Goal: Task Accomplishment & Management: Complete application form

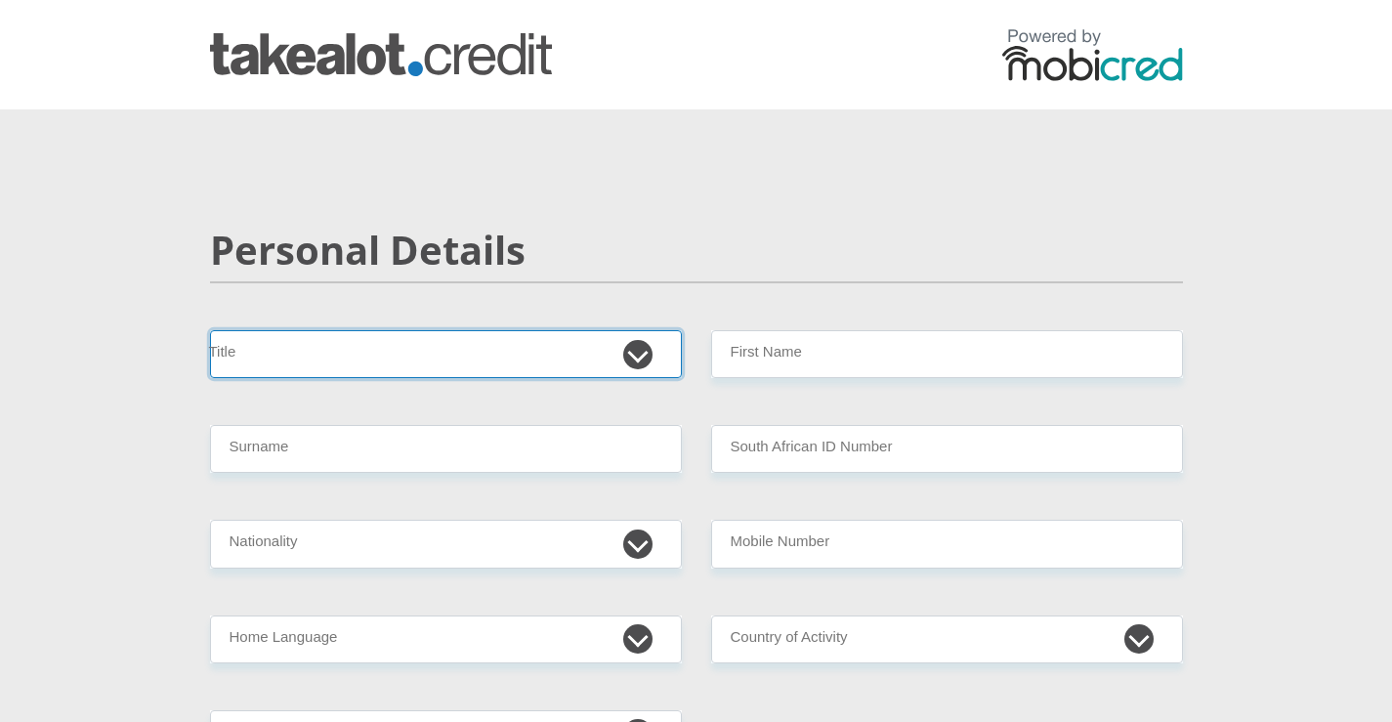
click at [634, 360] on select "Mr Ms Mrs Dr [PERSON_NAME]" at bounding box center [446, 354] width 472 height 48
select select "Ms"
click at [210, 330] on select "Mr Ms Mrs Dr [PERSON_NAME]" at bounding box center [446, 354] width 472 height 48
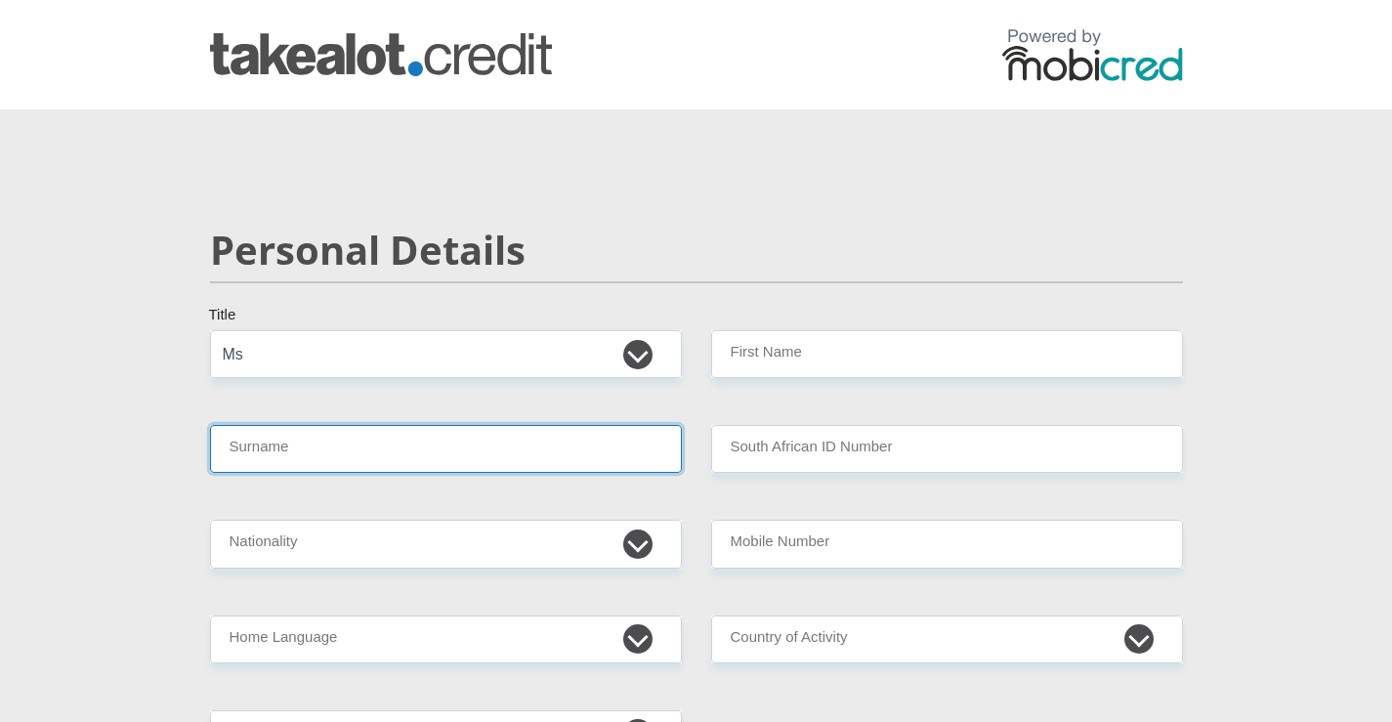
drag, startPoint x: 260, startPoint y: 440, endPoint x: 256, endPoint y: 430, distance: 10.5
click at [261, 439] on input "Surname" at bounding box center [446, 449] width 472 height 48
type input "[PERSON_NAME]"
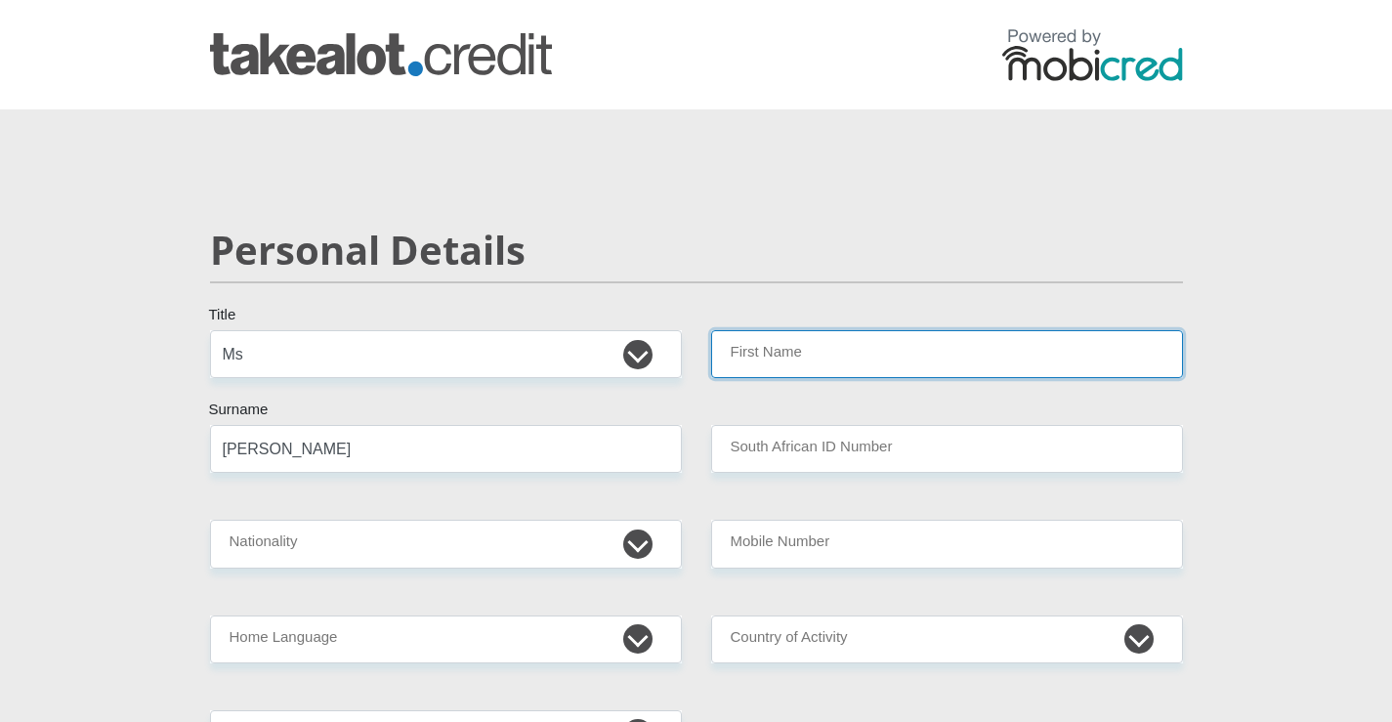
type input "Sonica"
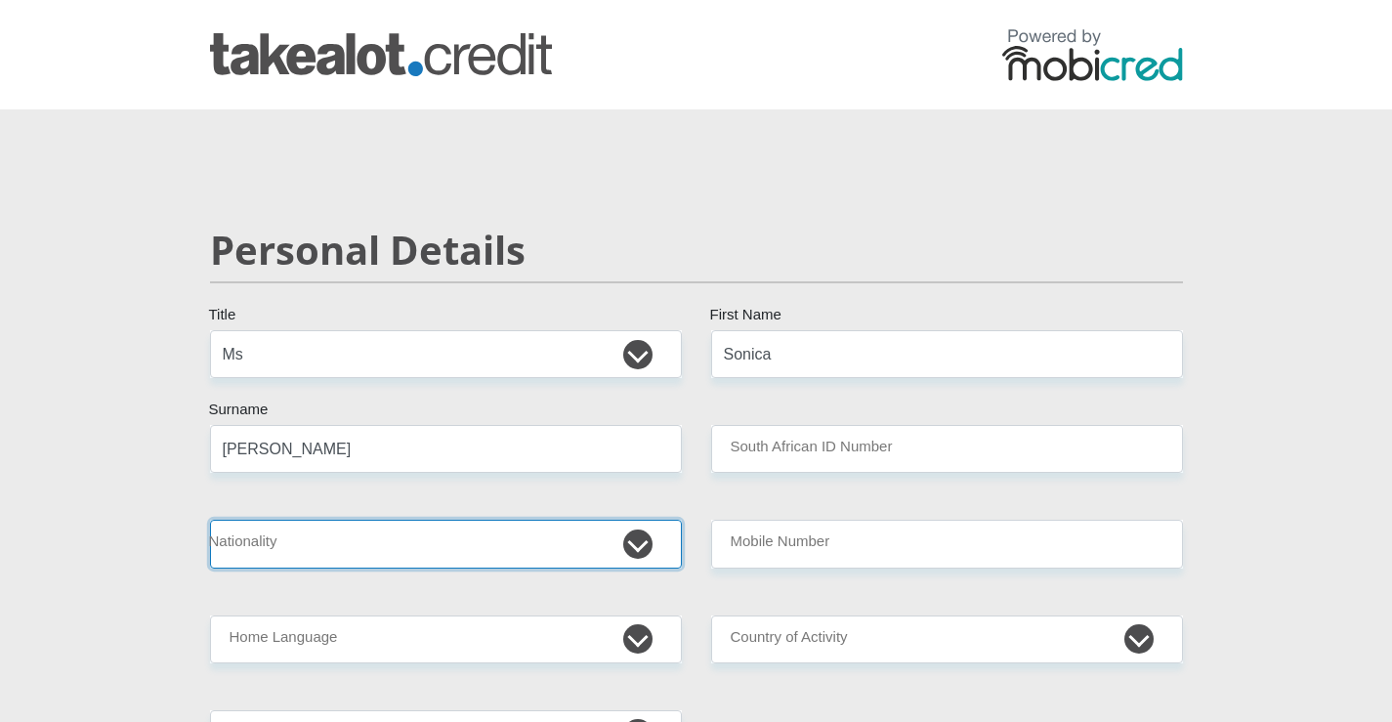
select select "ZAF"
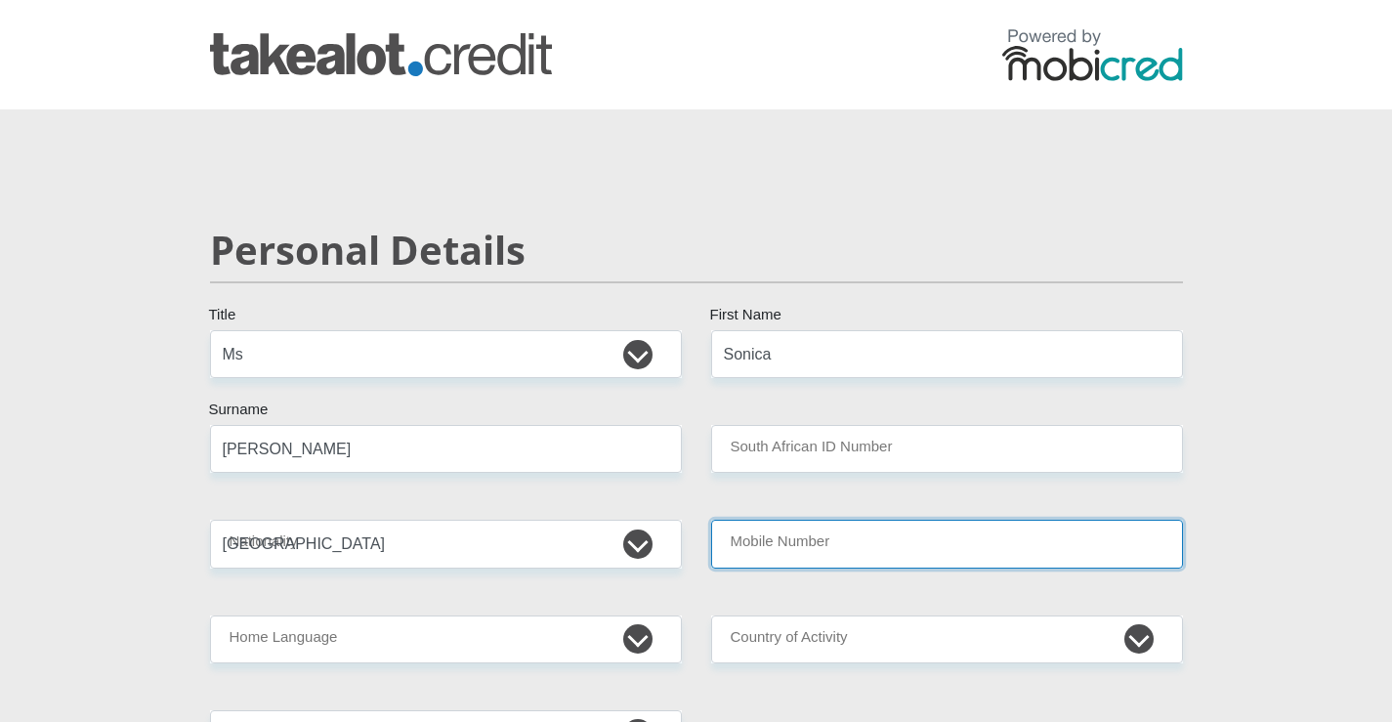
type input "0768499697"
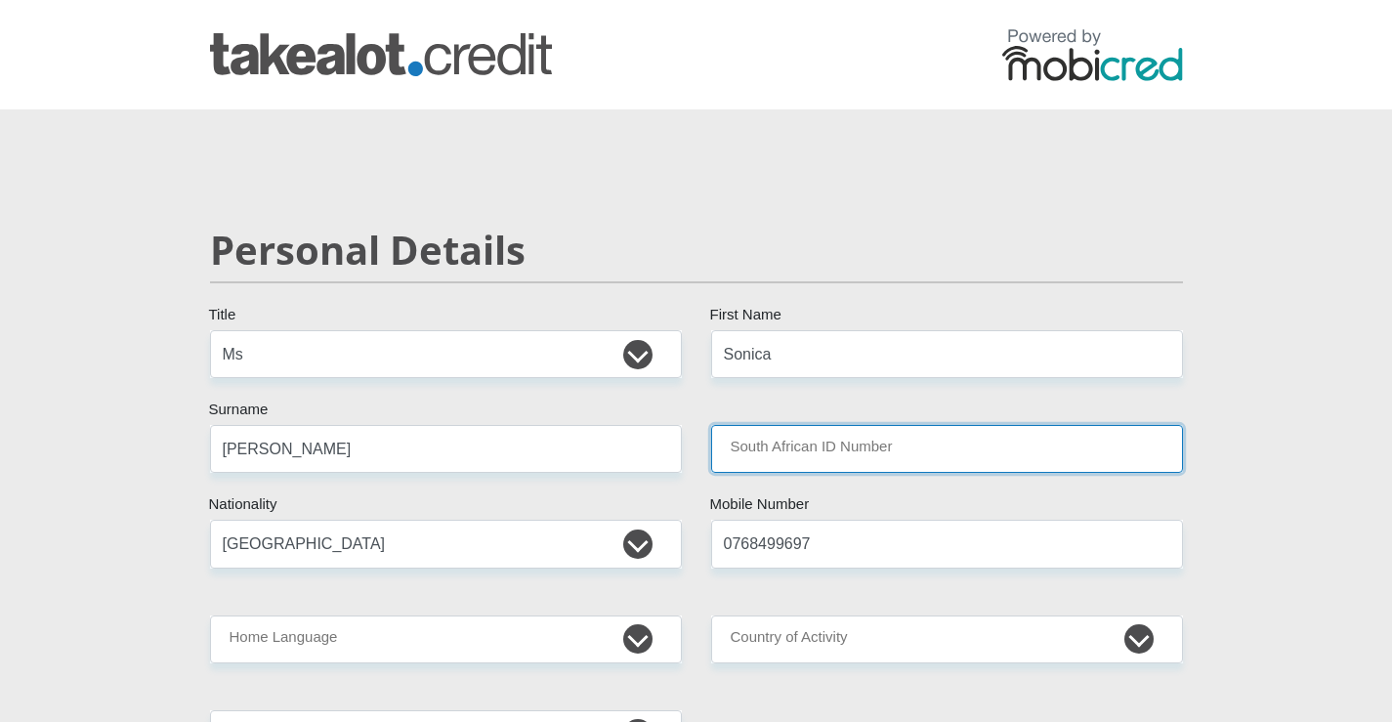
click at [843, 464] on input "South African ID Number" at bounding box center [947, 449] width 472 height 48
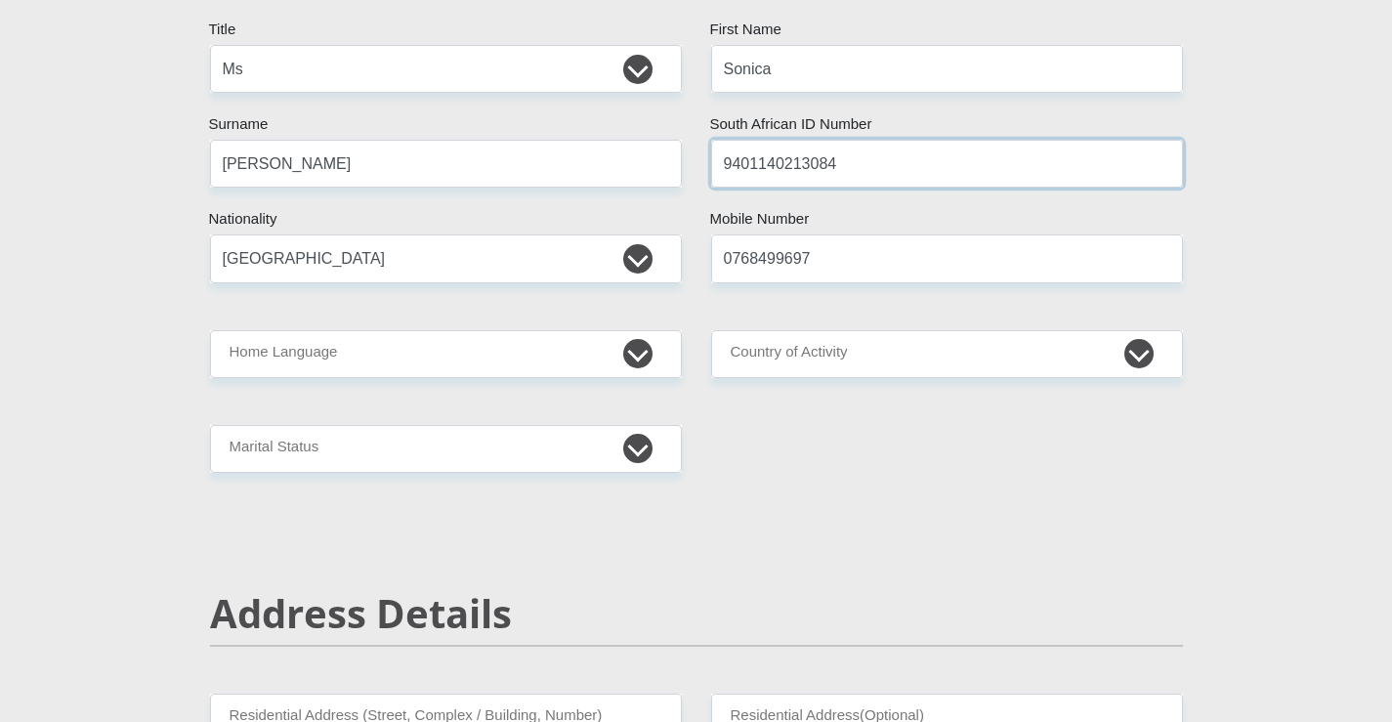
scroll to position [293, 0]
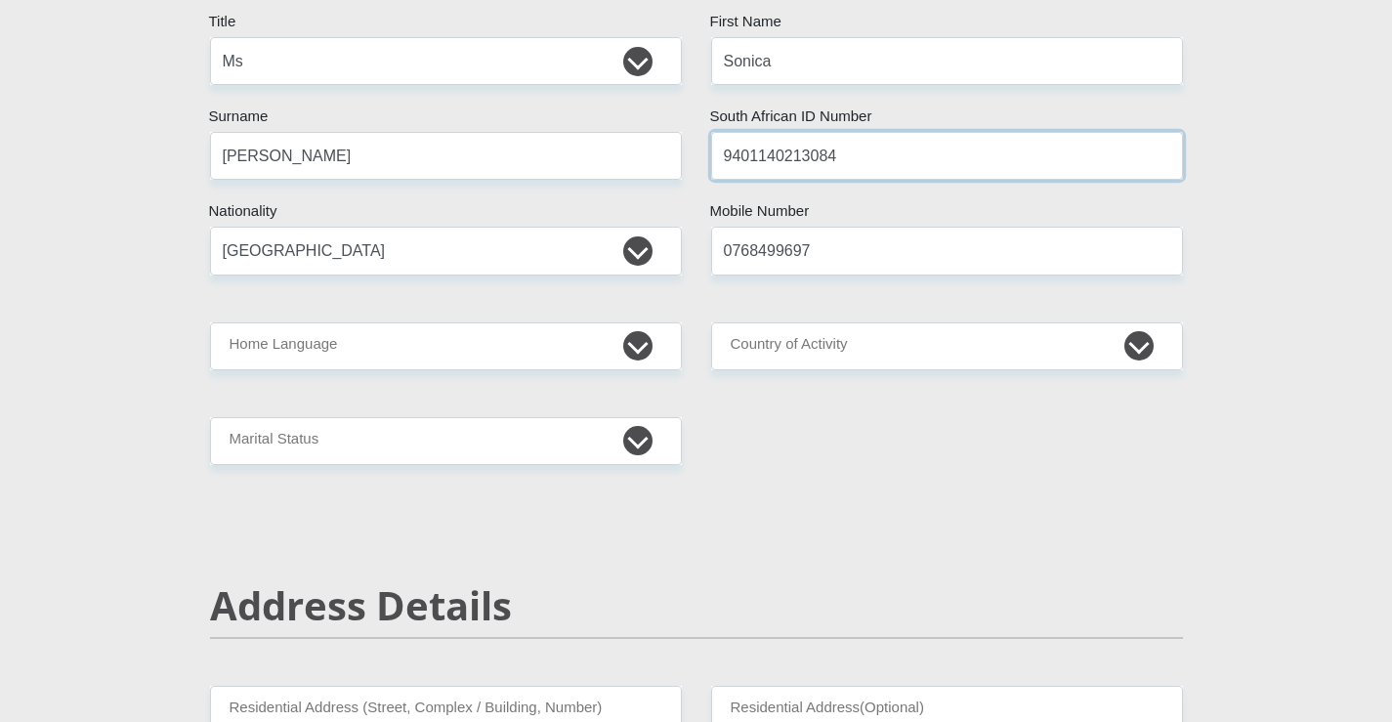
type input "9401140213084"
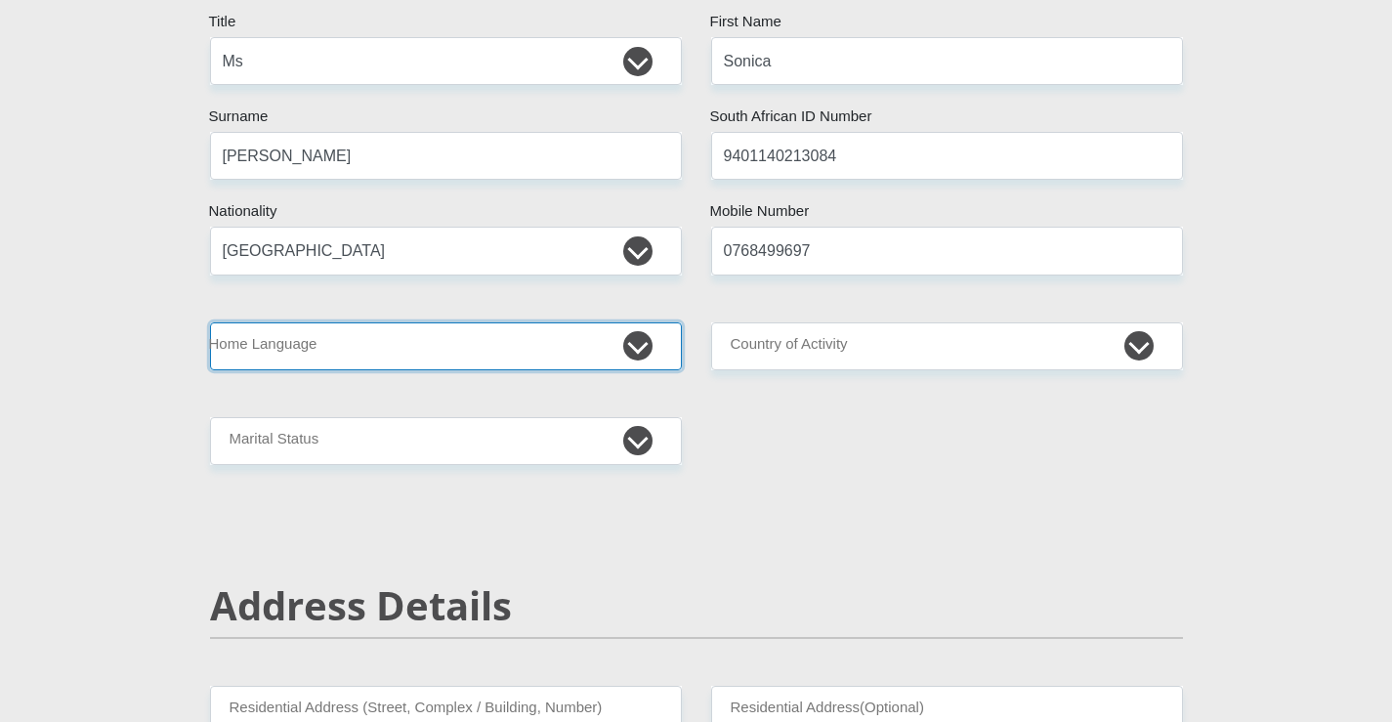
click at [631, 351] on select "Afrikaans English Sepedi South Ndebele Southern Sotho Swati Tsonga Tswana Venda…" at bounding box center [446, 346] width 472 height 48
select select "afr"
click at [210, 322] on select "Afrikaans English Sepedi South Ndebele Southern Sotho Swati Tsonga Tswana Venda…" at bounding box center [446, 346] width 472 height 48
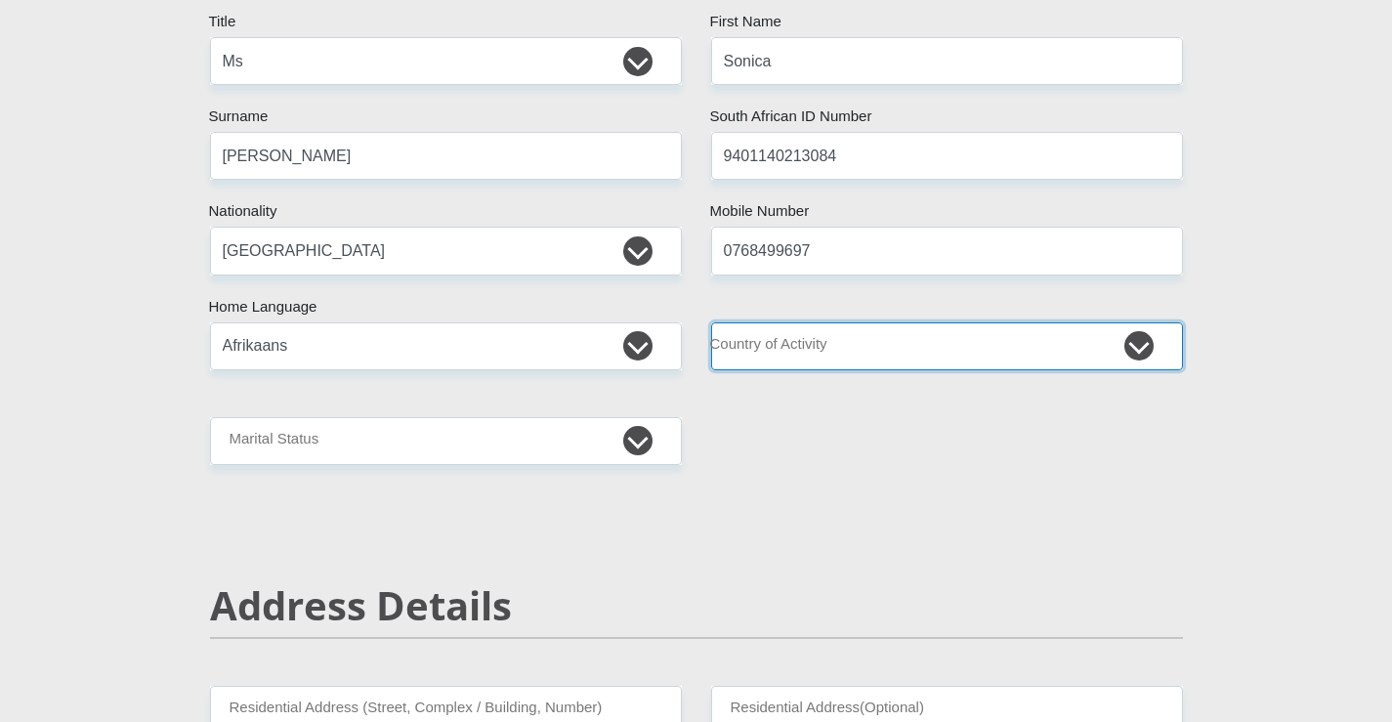
click at [806, 352] on select "[GEOGRAPHIC_DATA] [GEOGRAPHIC_DATA] [GEOGRAPHIC_DATA] [GEOGRAPHIC_DATA] [GEOGRA…" at bounding box center [947, 346] width 472 height 48
select select "ZAF"
click at [711, 322] on select "[GEOGRAPHIC_DATA] [GEOGRAPHIC_DATA] [GEOGRAPHIC_DATA] [GEOGRAPHIC_DATA] [GEOGRA…" at bounding box center [947, 346] width 472 height 48
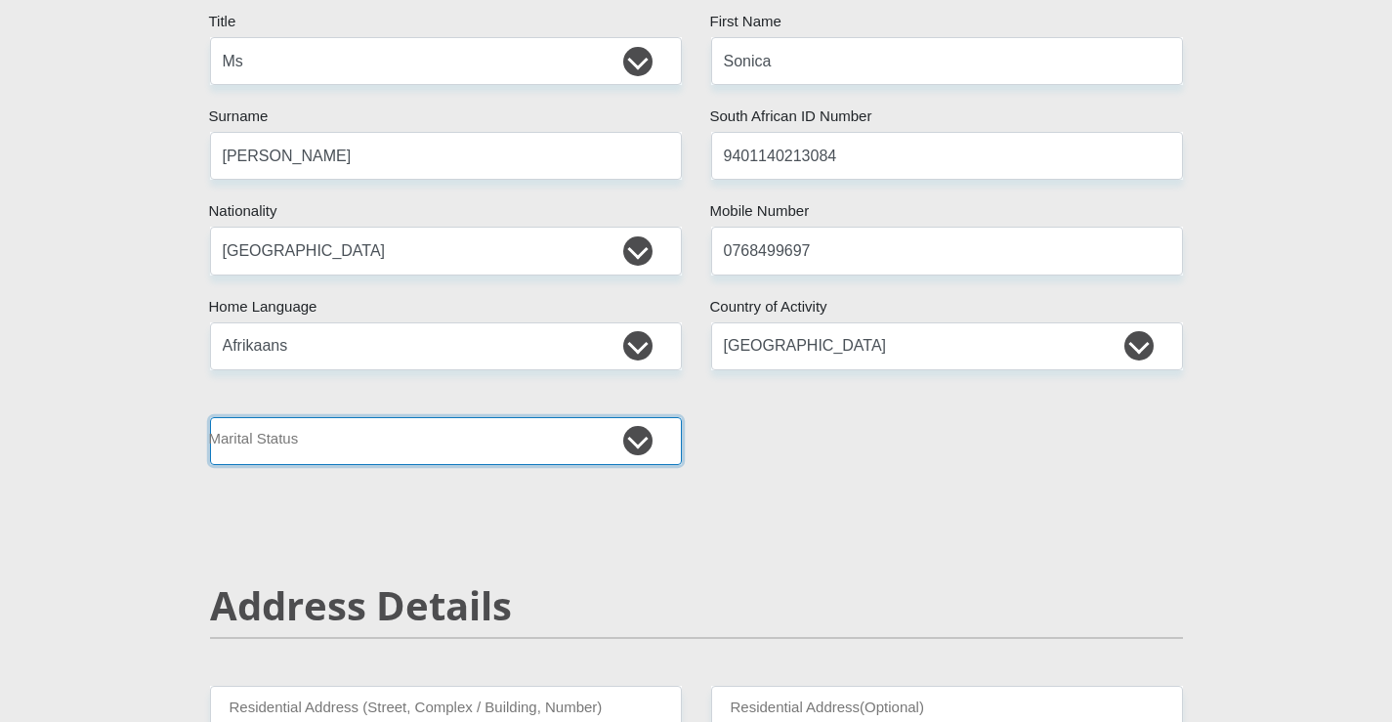
click at [633, 442] on select "Married ANC Single Divorced Widowed Married COP or Customary Law" at bounding box center [446, 441] width 472 height 48
select select "2"
click at [210, 417] on select "Married ANC Single Divorced Widowed Married COP or Customary Law" at bounding box center [446, 441] width 472 height 48
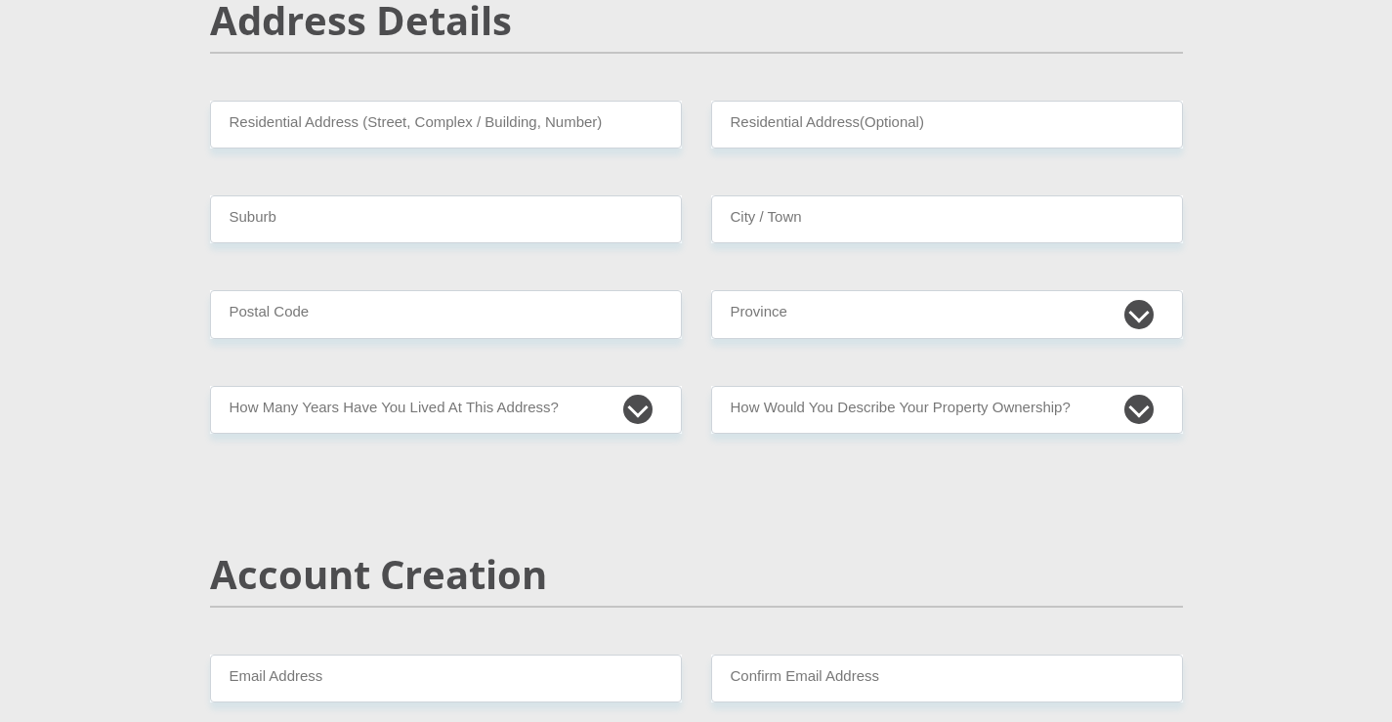
scroll to position [879, 0]
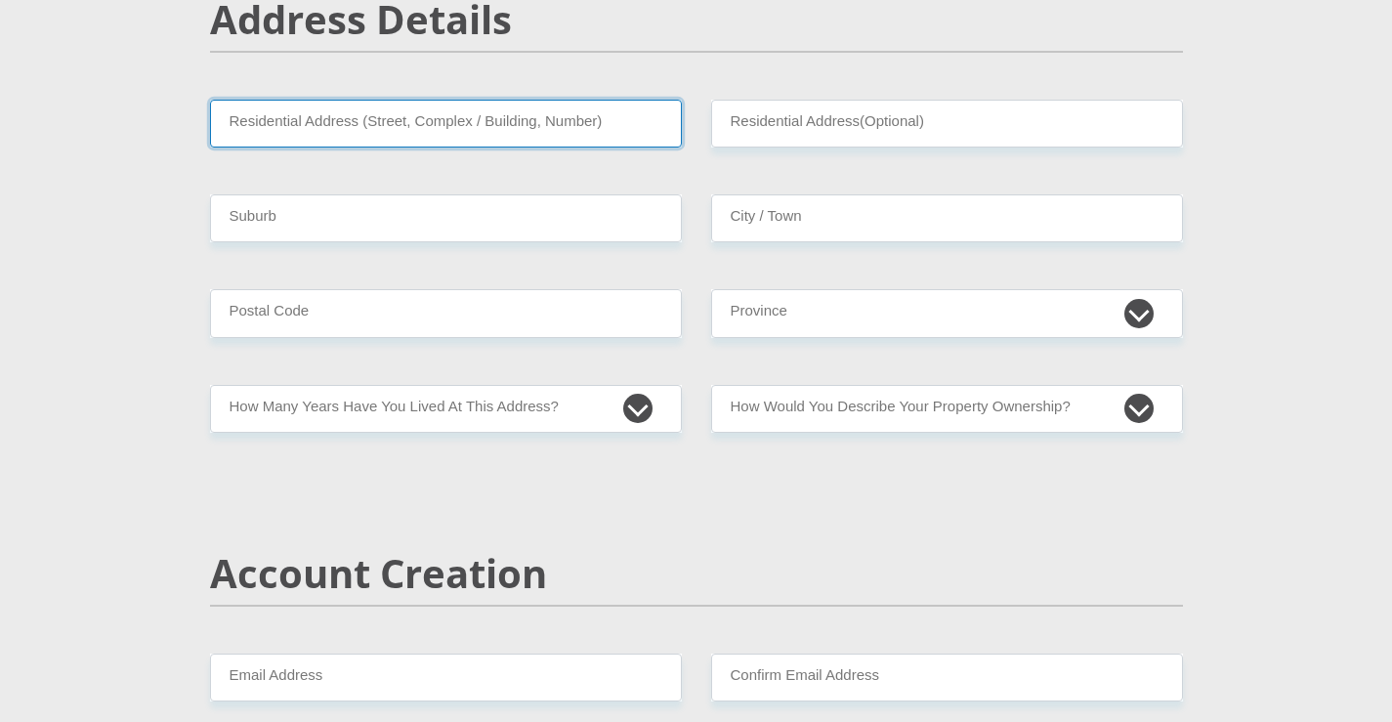
click at [418, 129] on input "Residential Address (Street, Complex / Building, Number)" at bounding box center [446, 124] width 472 height 48
type input "[GEOGRAPHIC_DATA]"
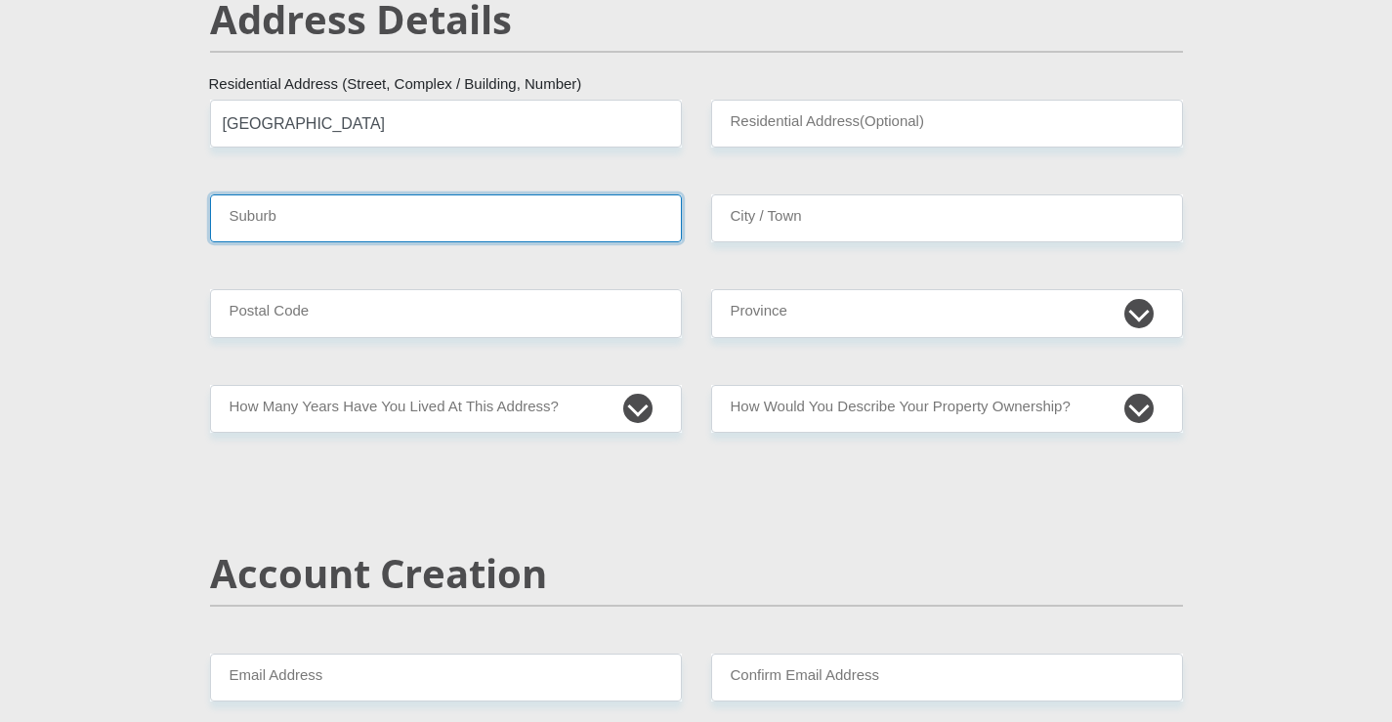
type input "Kroonstad"
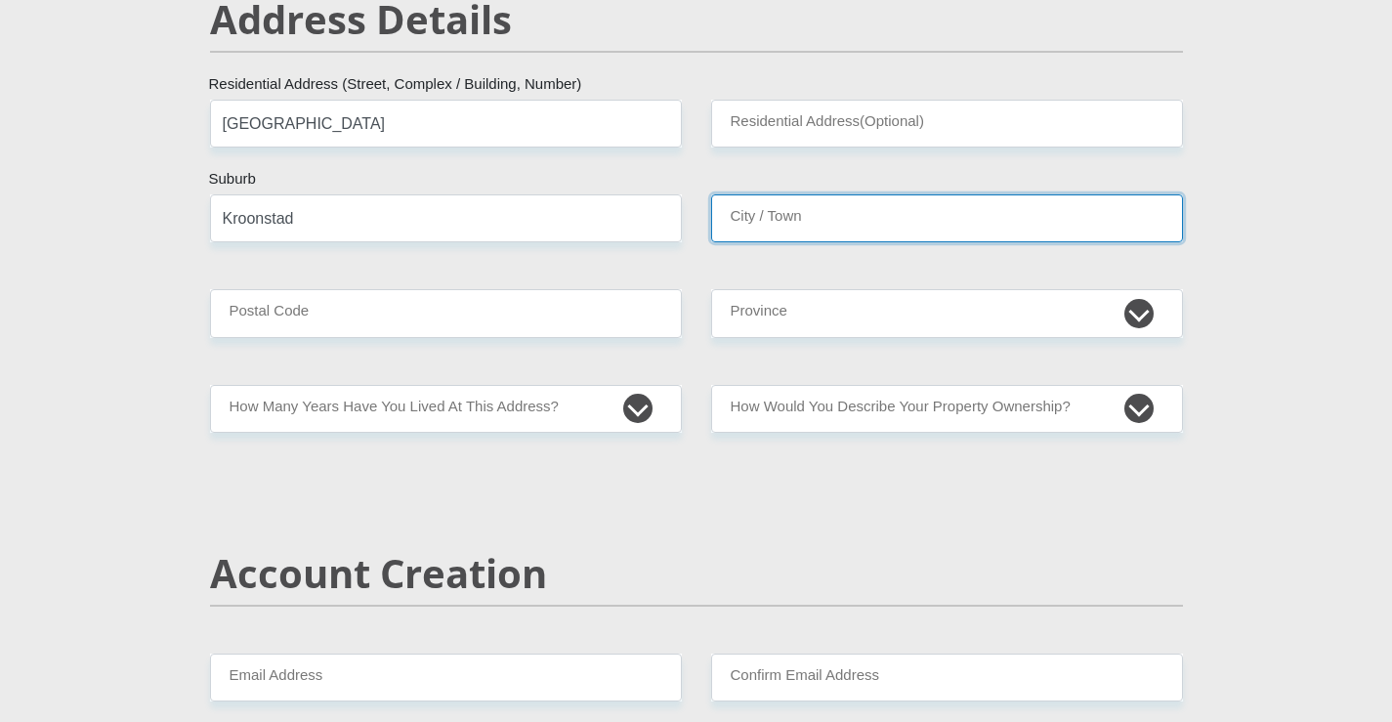
type input "Kroonstad"
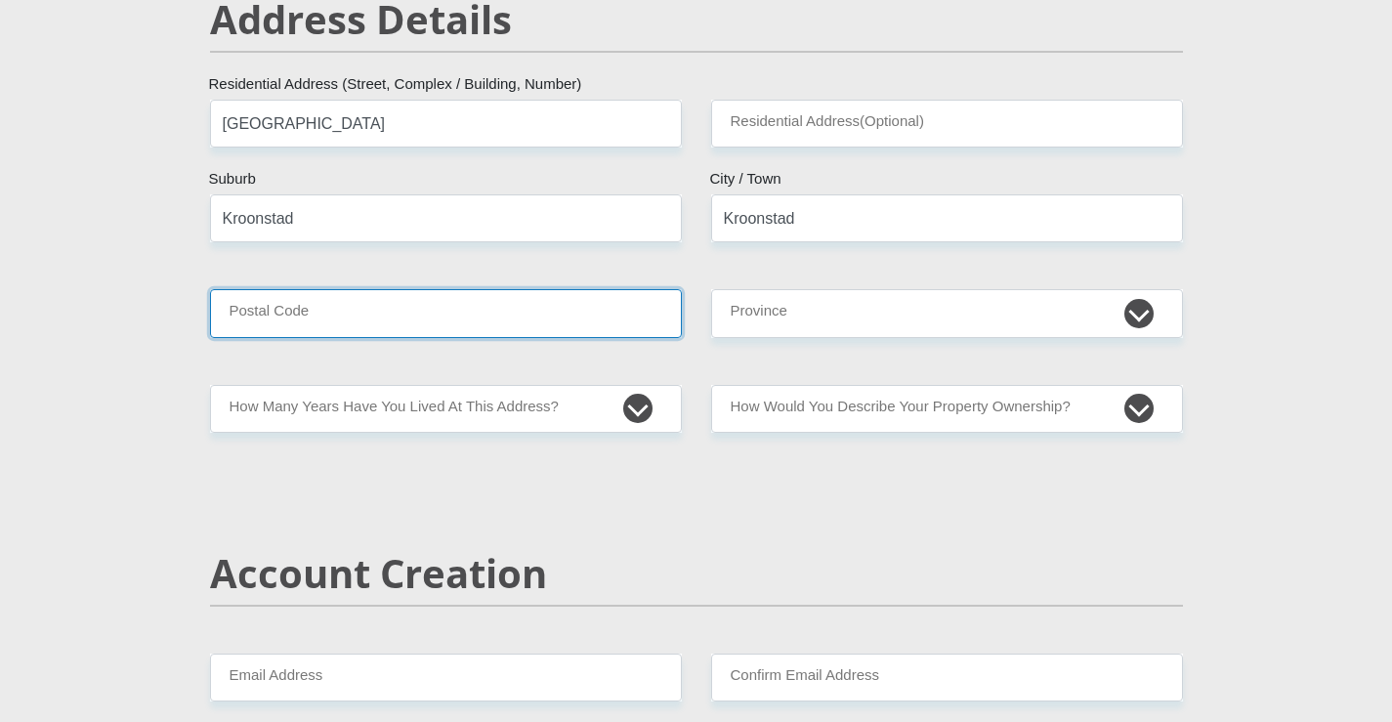
type input "9500"
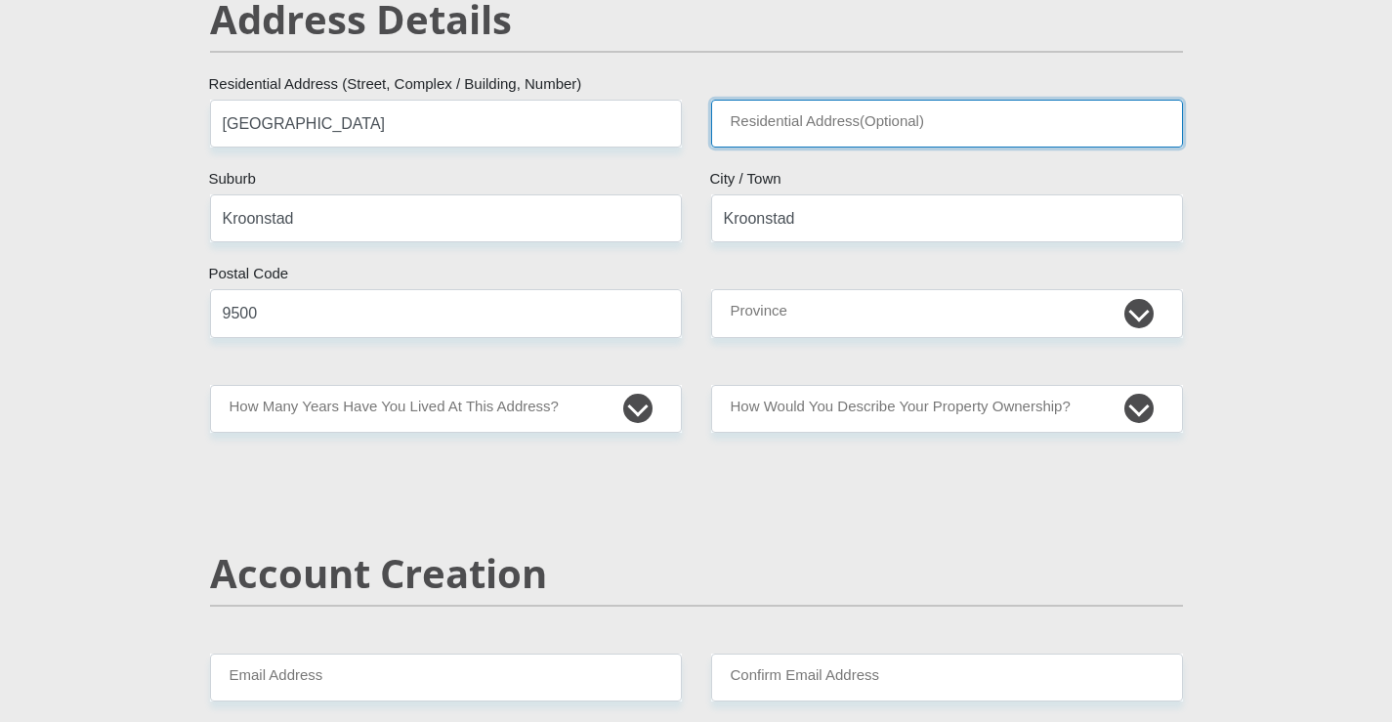
click at [826, 124] on input "Residential Address(Optional)" at bounding box center [947, 124] width 472 height 48
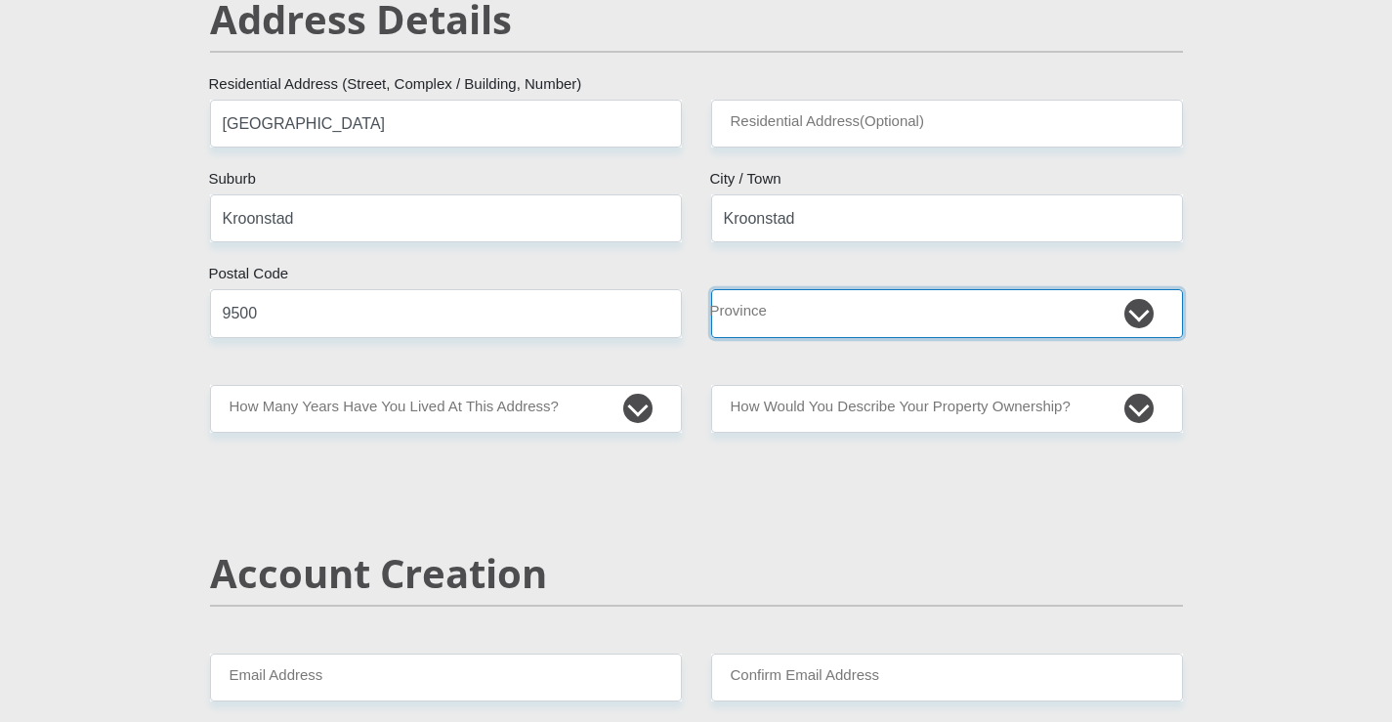
click at [856, 305] on select "Eastern Cape Free State [GEOGRAPHIC_DATA] [GEOGRAPHIC_DATA][DATE] [GEOGRAPHIC_D…" at bounding box center [947, 313] width 472 height 48
select select "Free State"
click at [711, 289] on select "Eastern Cape Free State [GEOGRAPHIC_DATA] [GEOGRAPHIC_DATA][DATE] [GEOGRAPHIC_D…" at bounding box center [947, 313] width 472 height 48
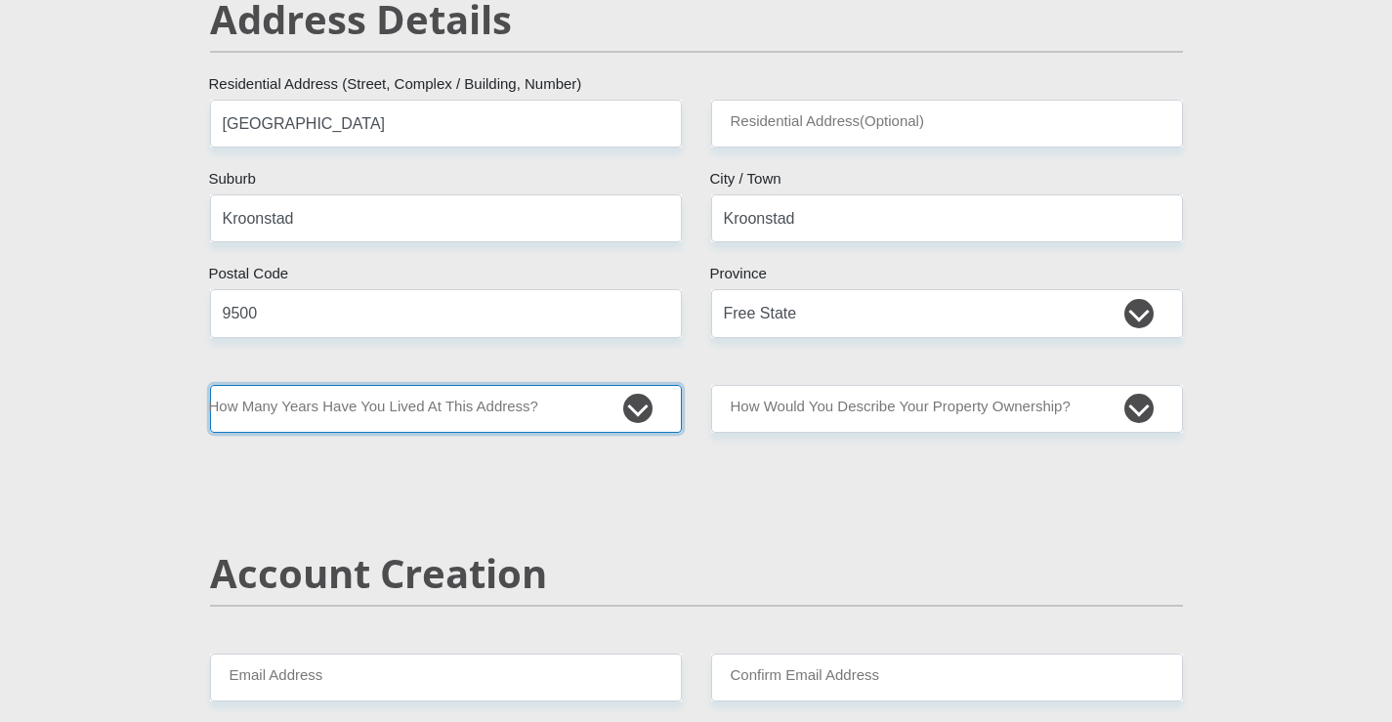
click at [630, 407] on select "less than 1 year 1-3 years 3-5 years 5+ years" at bounding box center [446, 409] width 472 height 48
select select "0"
click at [210, 385] on select "less than 1 year 1-3 years 3-5 years 5+ years" at bounding box center [446, 409] width 472 height 48
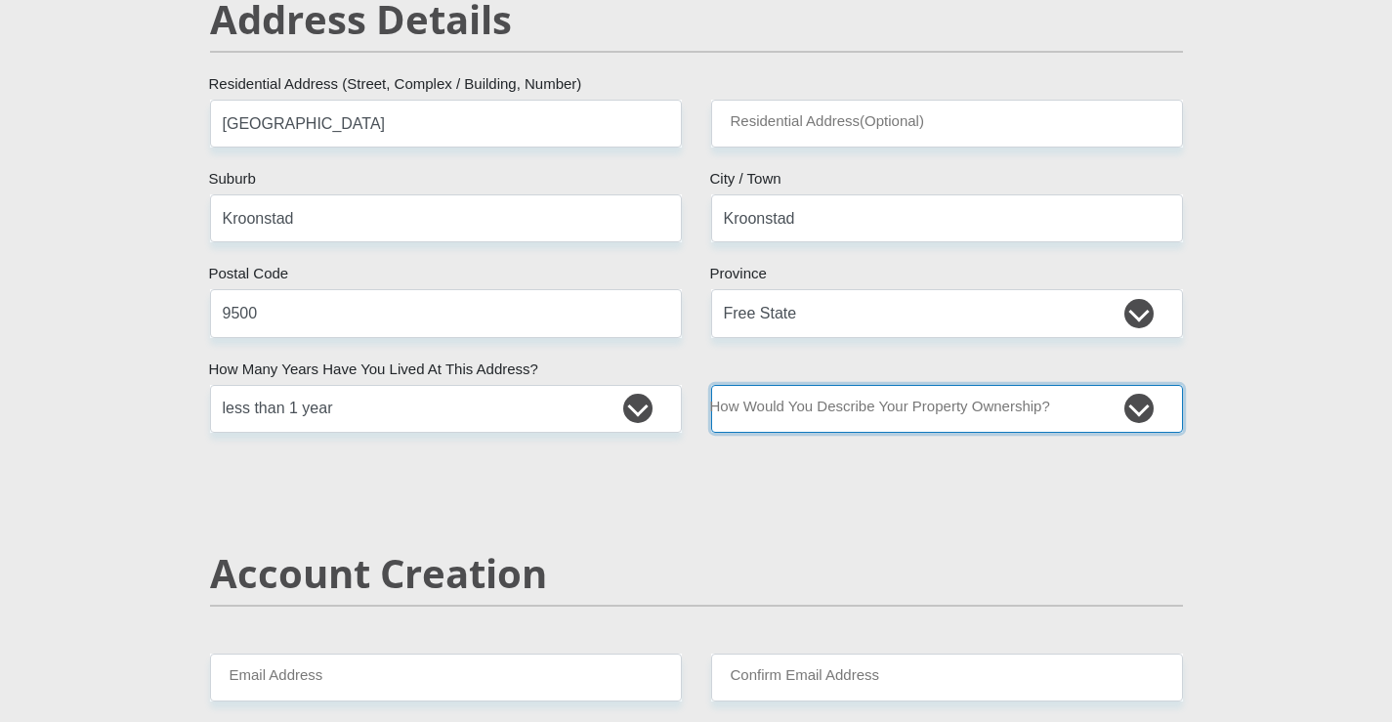
click at [964, 393] on select "Owned Rented Family Owned Company Dwelling" at bounding box center [947, 409] width 472 height 48
select select "Rented"
click at [711, 385] on select "Owned Rented Family Owned Company Dwelling" at bounding box center [947, 409] width 472 height 48
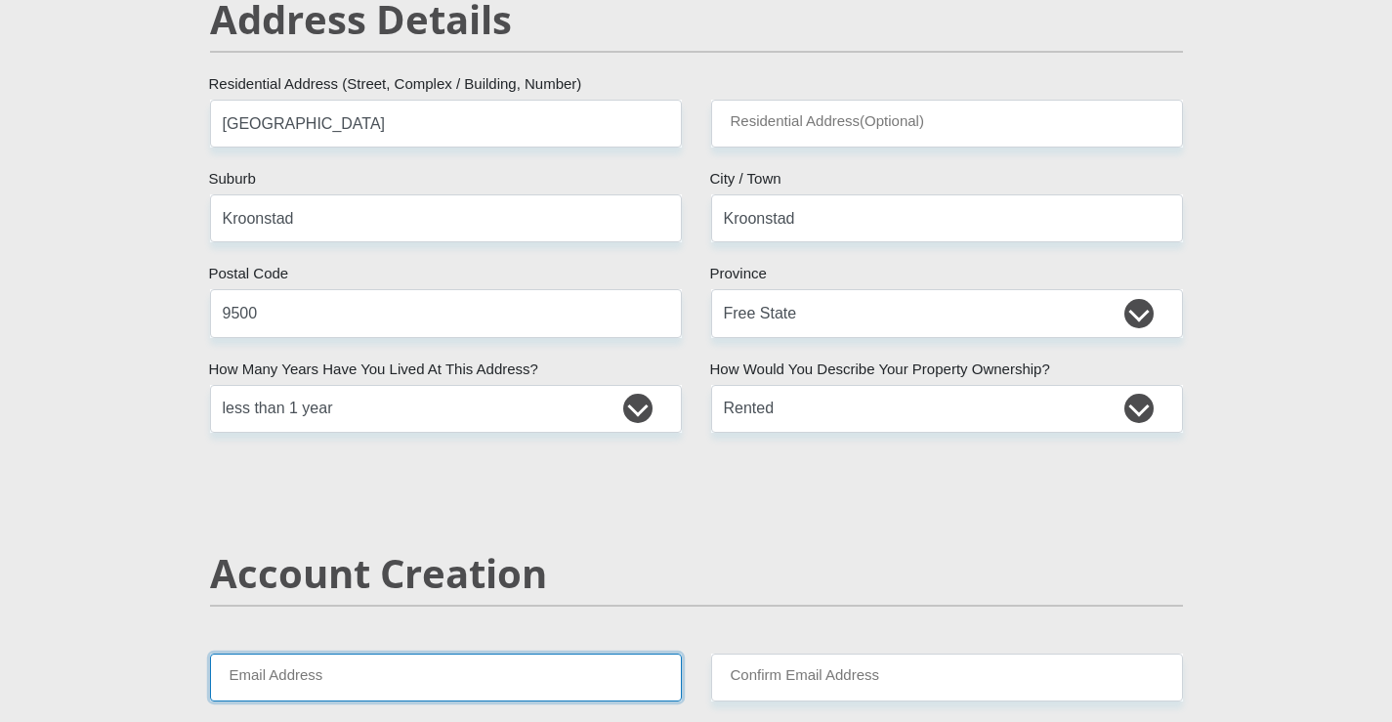
click at [537, 669] on input "Email Address" at bounding box center [446, 677] width 472 height 48
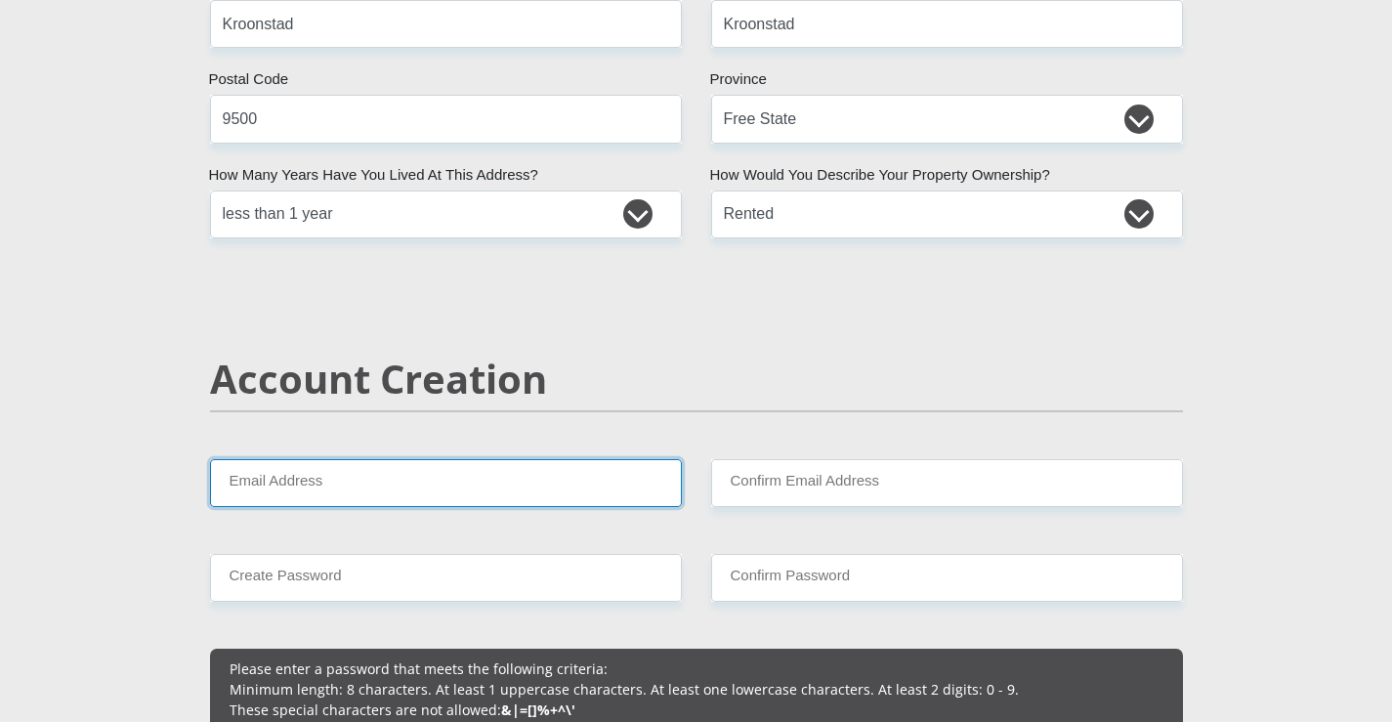
scroll to position [1074, 0]
click at [389, 481] on input "Email Address" at bounding box center [446, 482] width 472 height 48
type input "[EMAIL_ADDRESS][DOMAIN_NAME]"
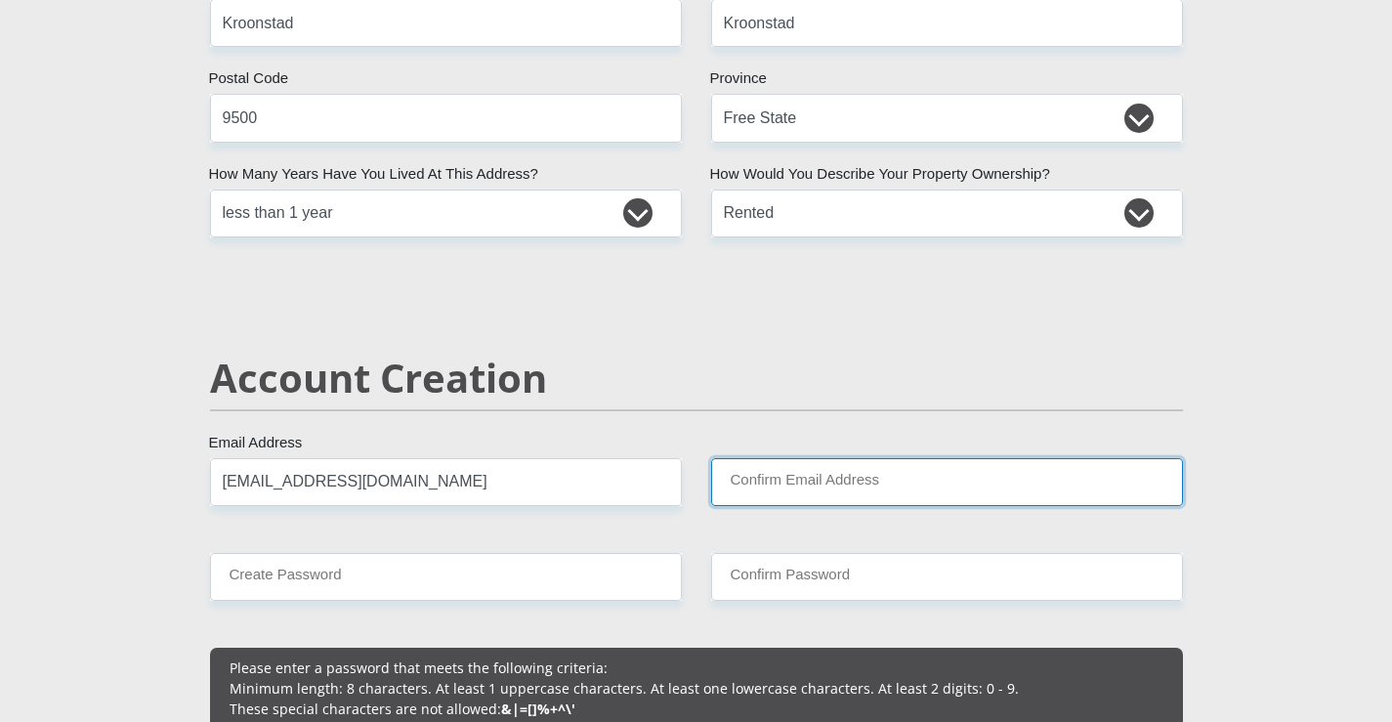
type input "[EMAIL_ADDRESS][DOMAIN_NAME]"
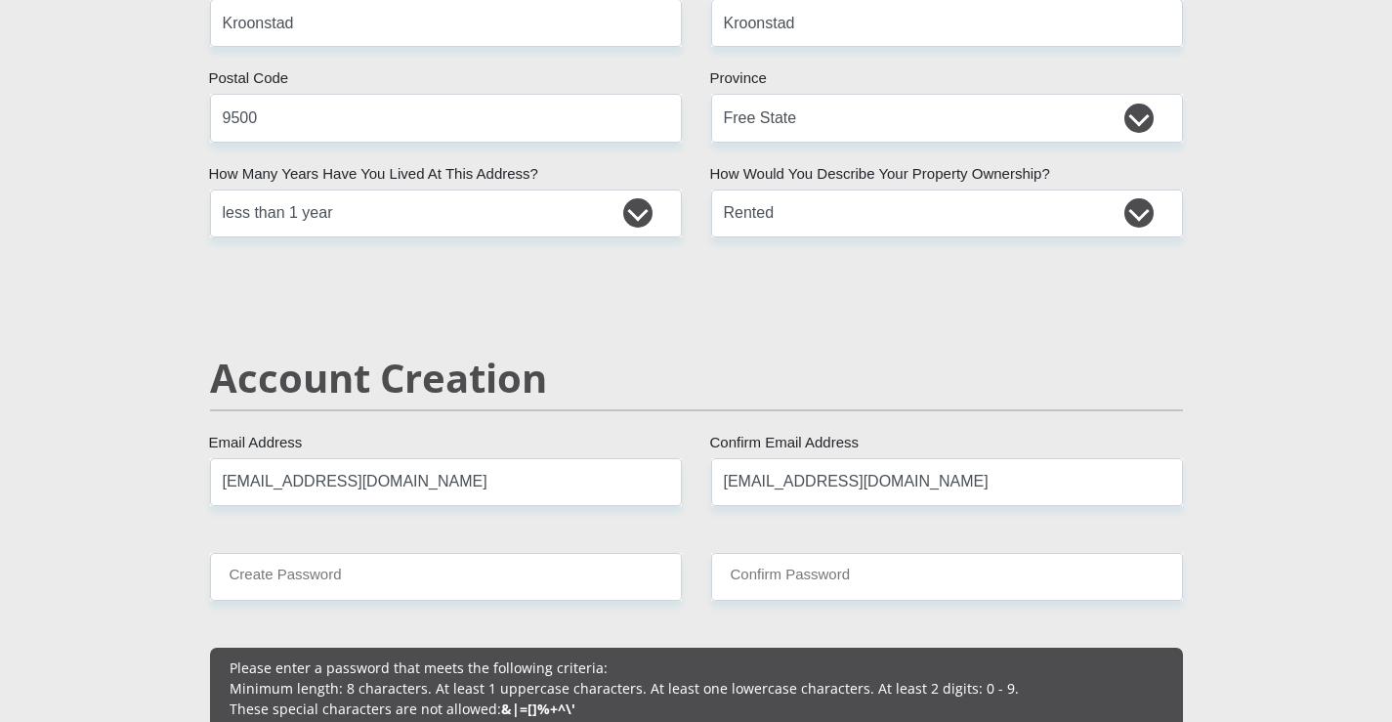
type input "0768499697"
type input "Sonica"
type input "[PERSON_NAME]"
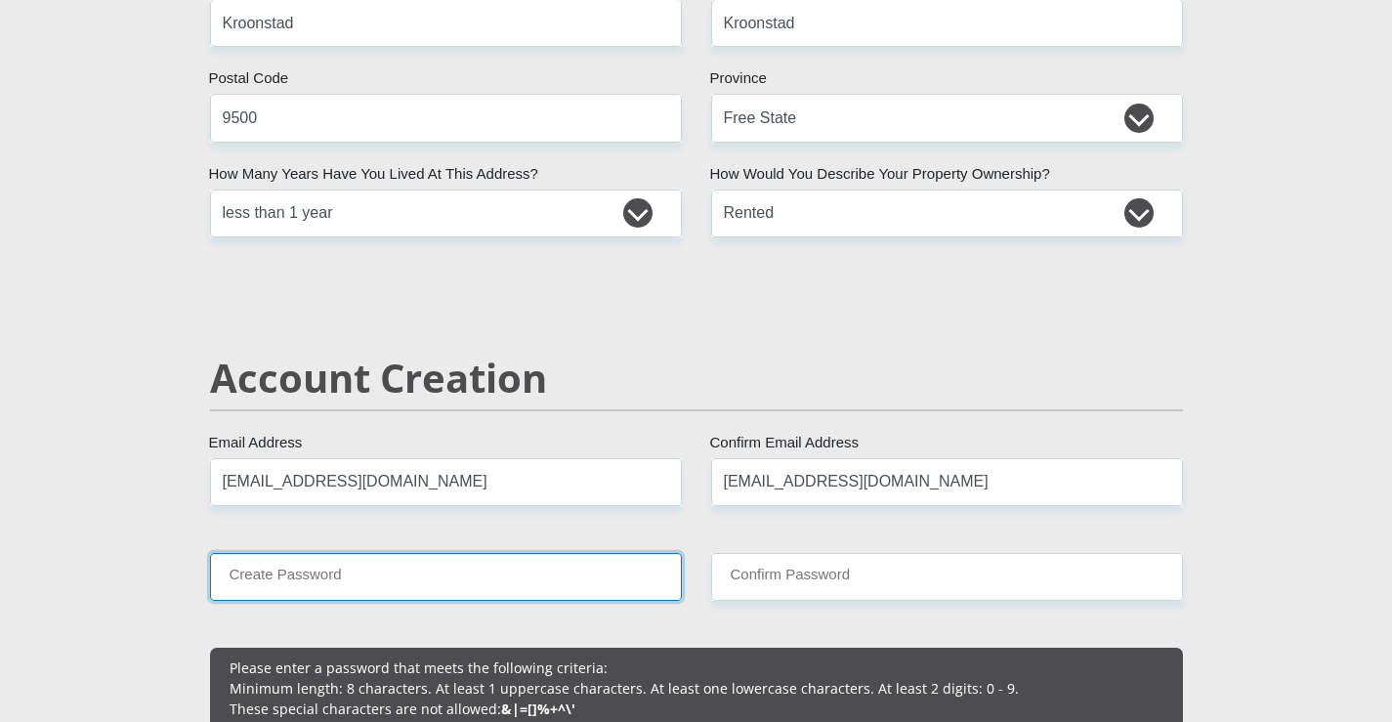
click at [535, 563] on input "Create Password" at bounding box center [446, 577] width 472 height 48
type input "Veronica07081954!"
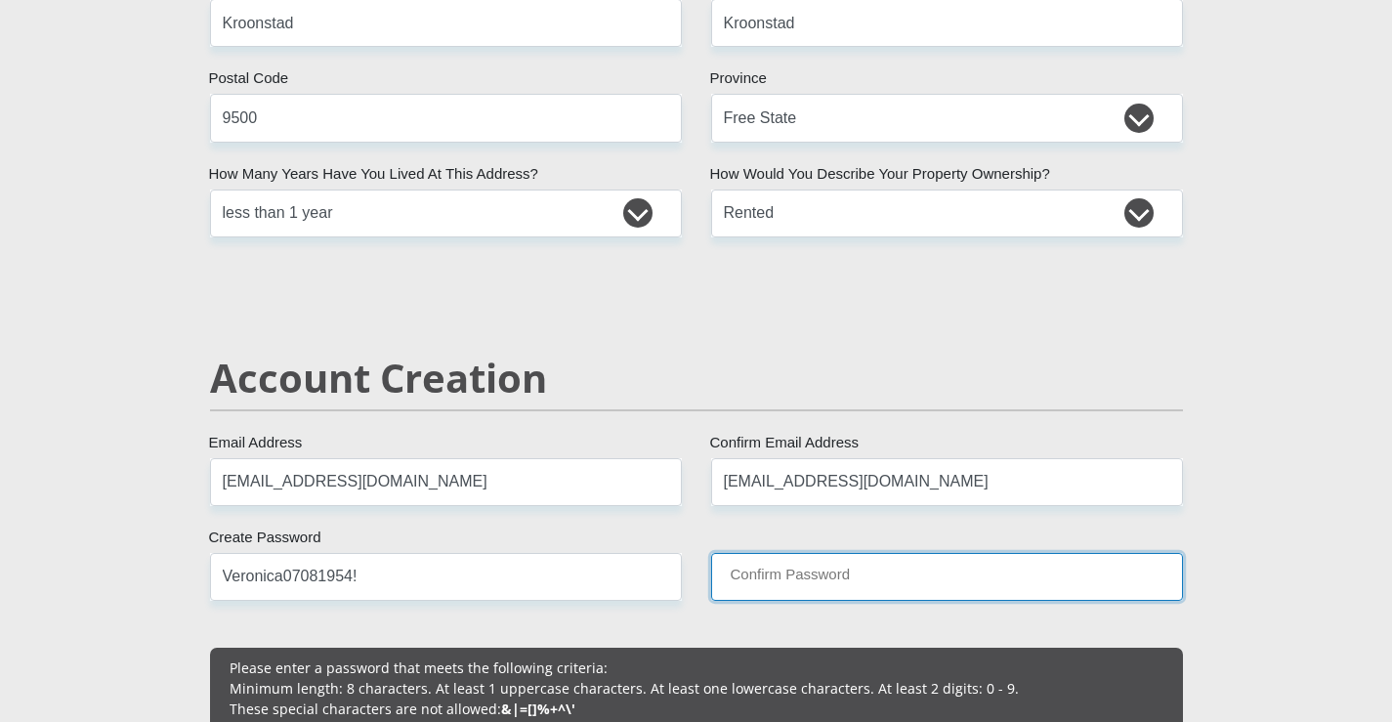
click at [886, 593] on input "Confirm Password" at bounding box center [947, 577] width 472 height 48
type input "Veronica07081954!"
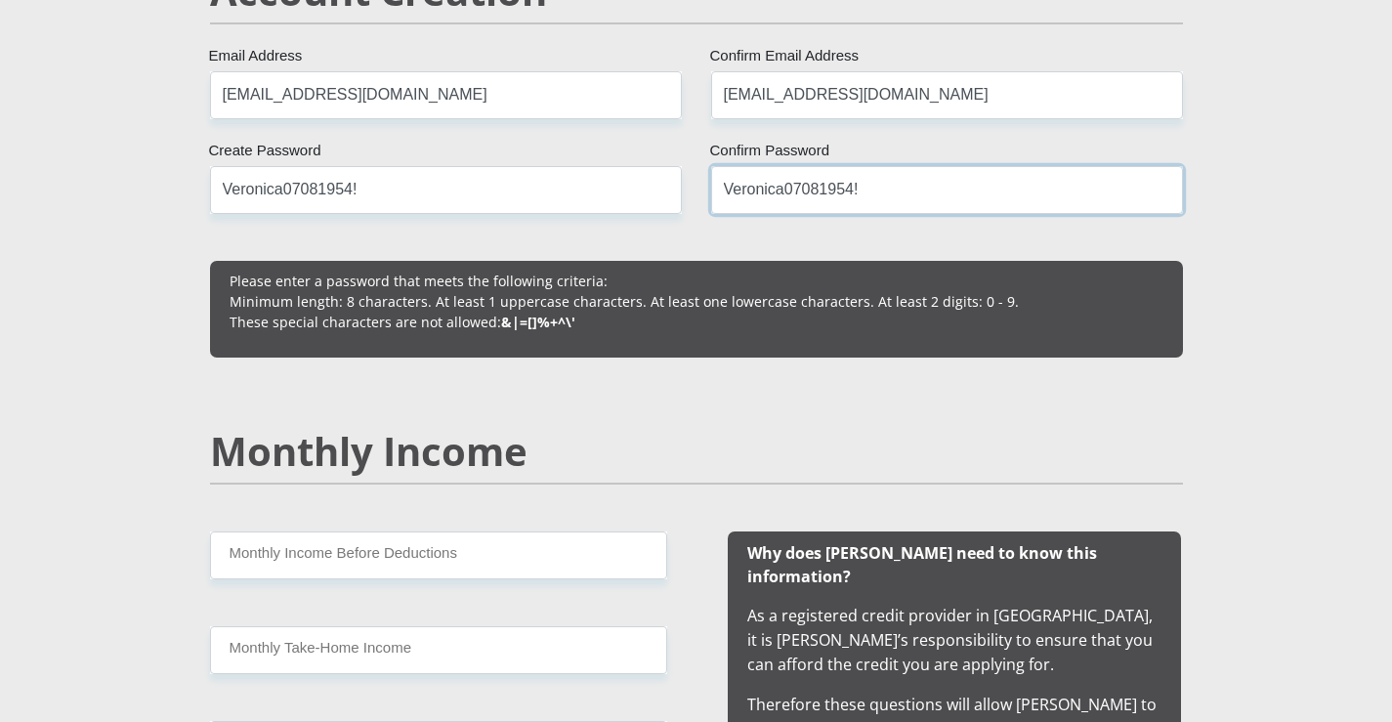
scroll to position [1465, 0]
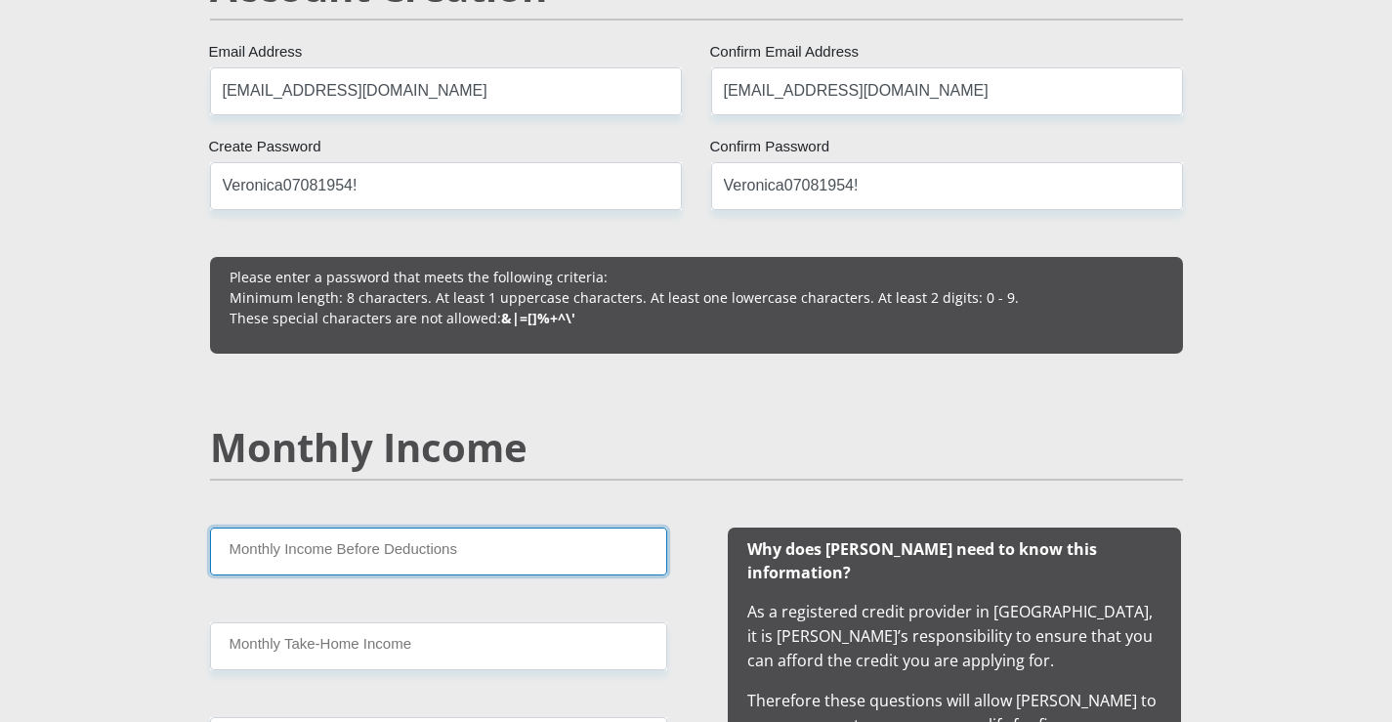
click at [323, 550] on input "Monthly Income Before Deductions" at bounding box center [438, 551] width 457 height 48
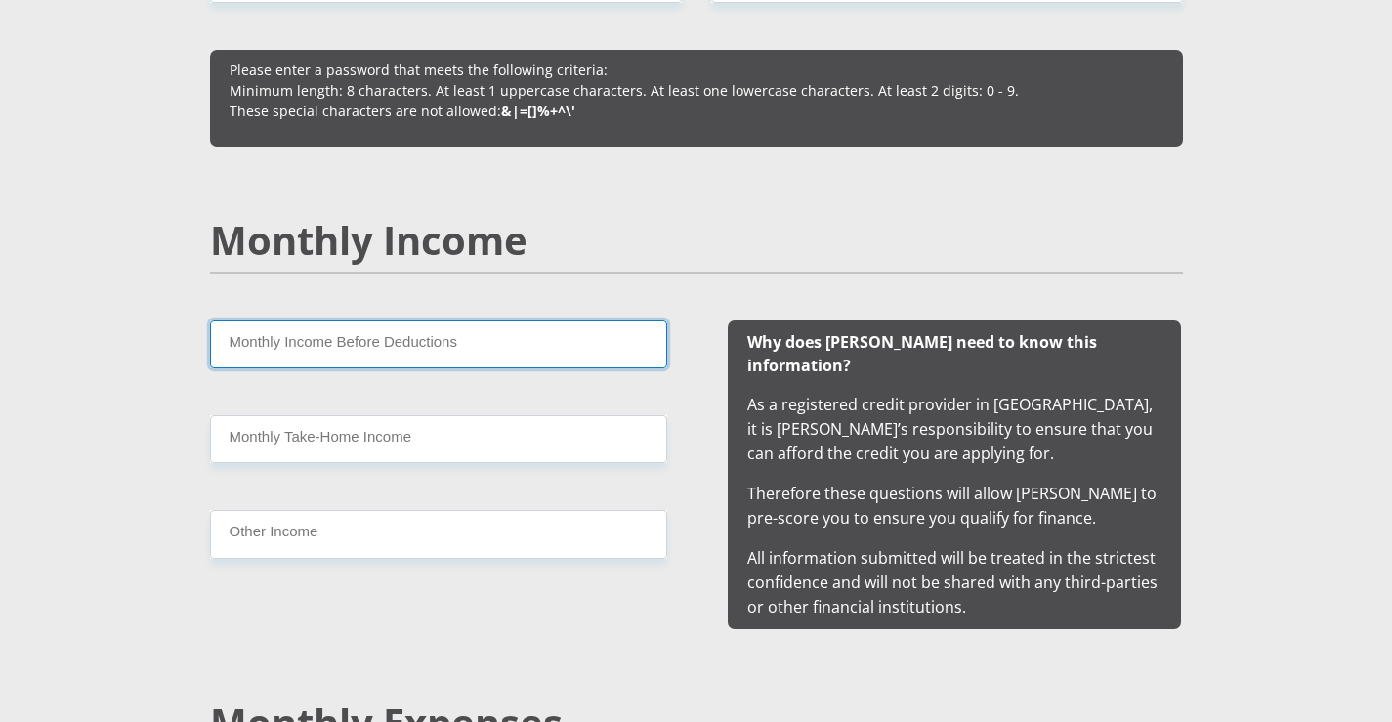
scroll to position [1661, 0]
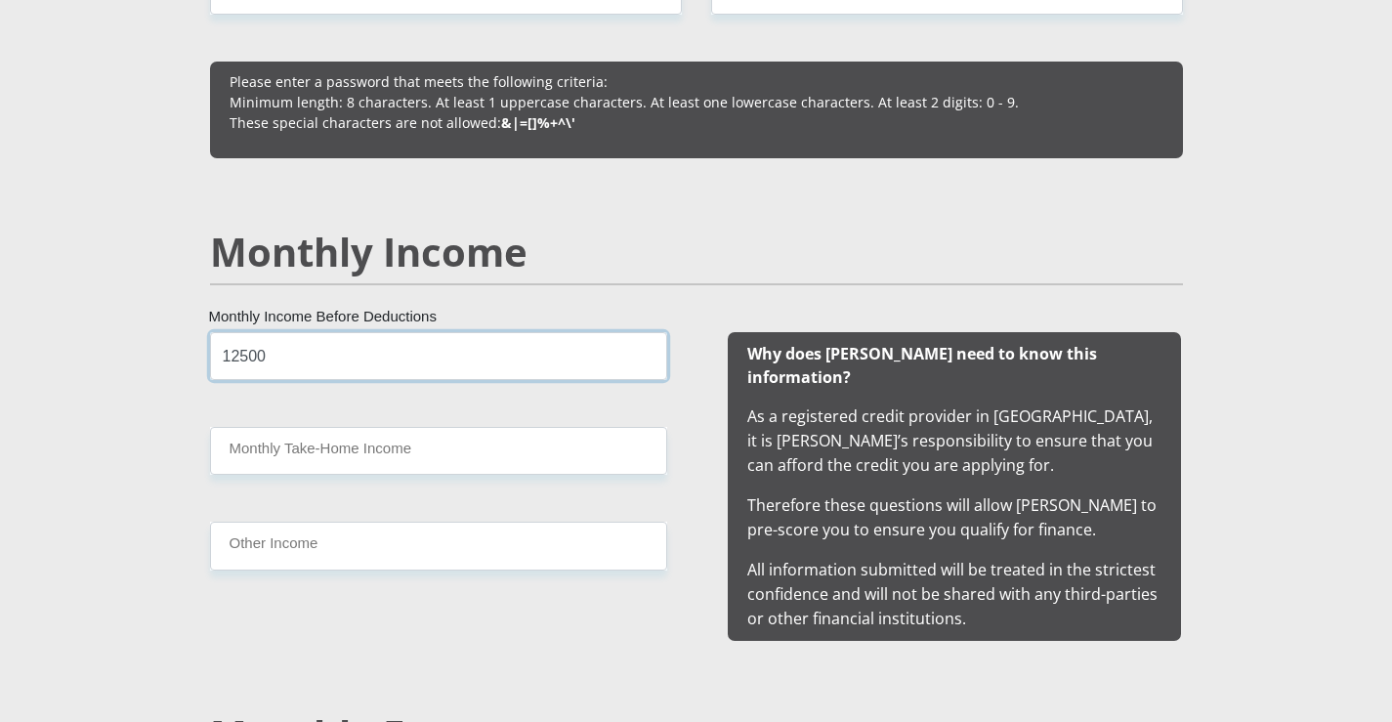
type input "12500"
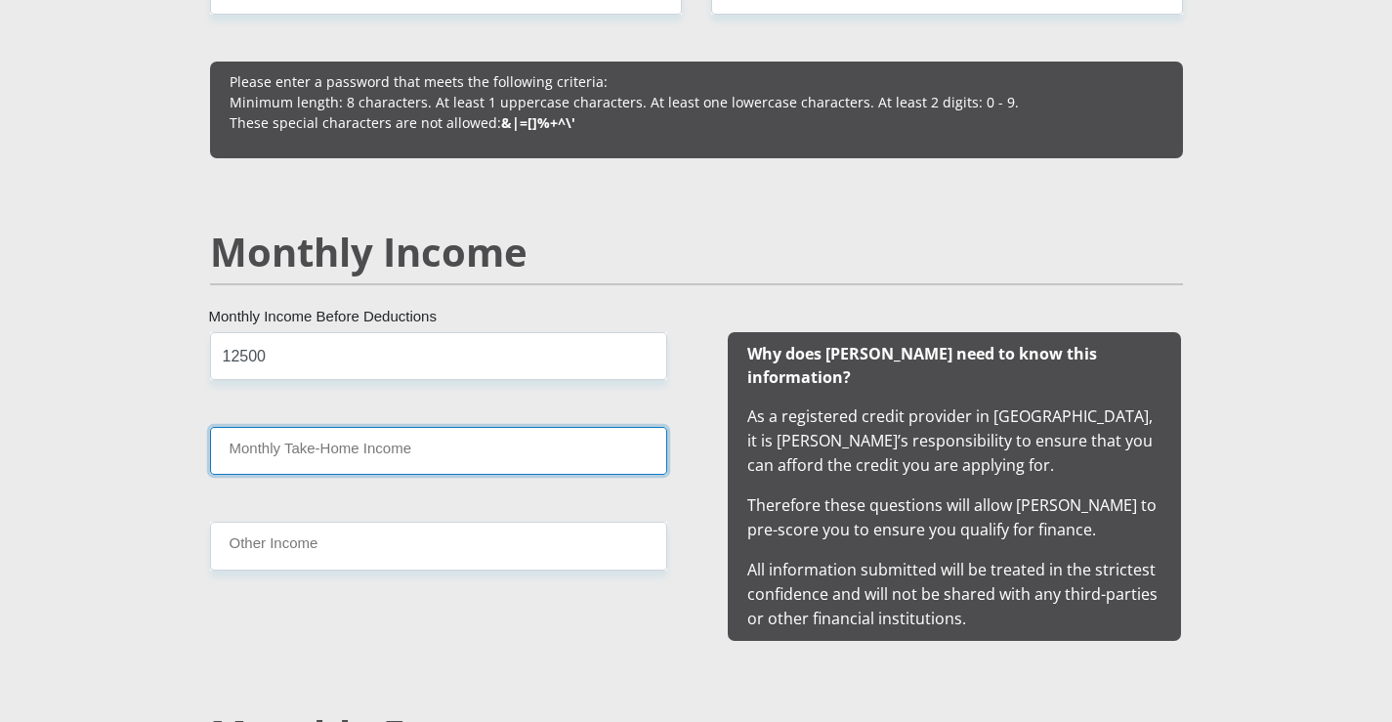
click at [339, 440] on input "Monthly Take-Home Income" at bounding box center [438, 451] width 457 height 48
type input "1"
type input "12500"
